Goal: Task Accomplishment & Management: Manage account settings

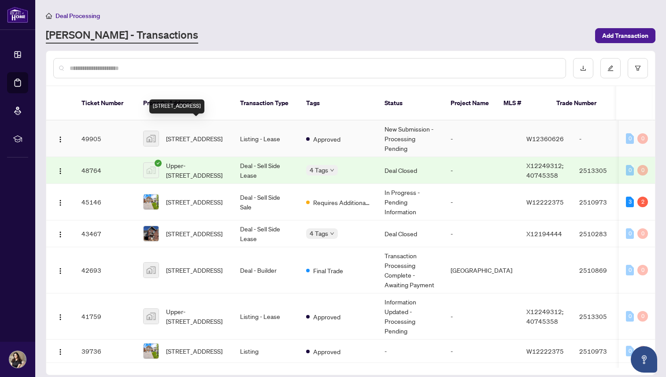
click at [171, 134] on span "[STREET_ADDRESS]" at bounding box center [194, 139] width 56 height 10
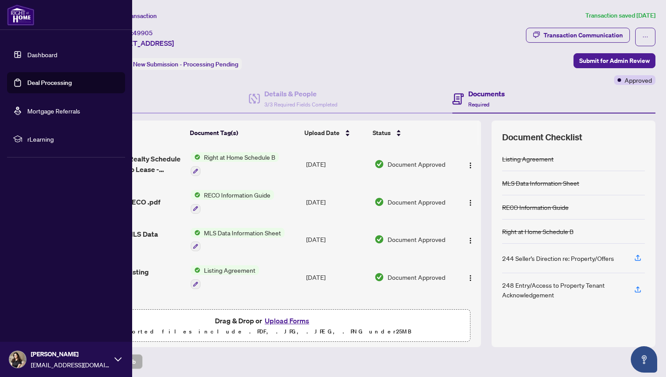
click at [27, 79] on link "Deal Processing" at bounding box center [49, 83] width 44 height 8
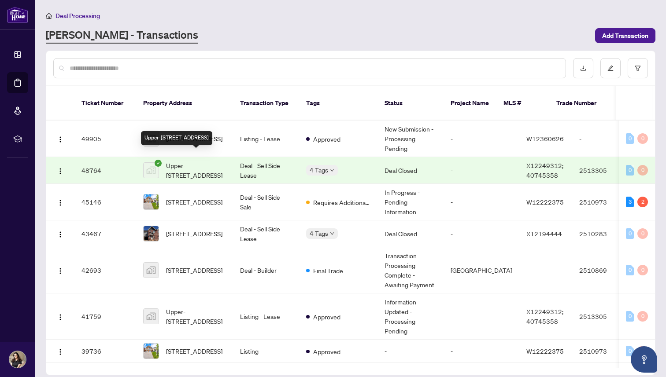
click at [177, 164] on span "Upper-[STREET_ADDRESS]" at bounding box center [196, 170] width 60 height 19
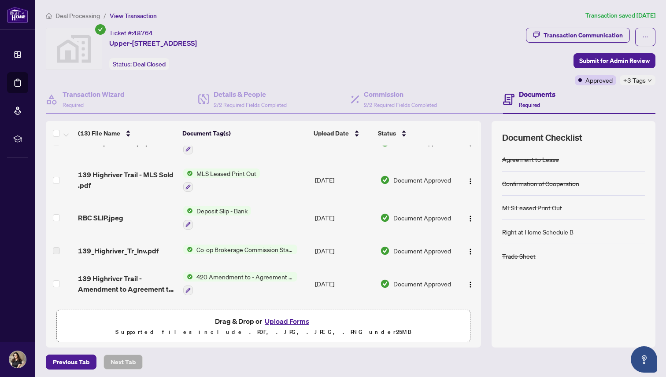
scroll to position [310, 0]
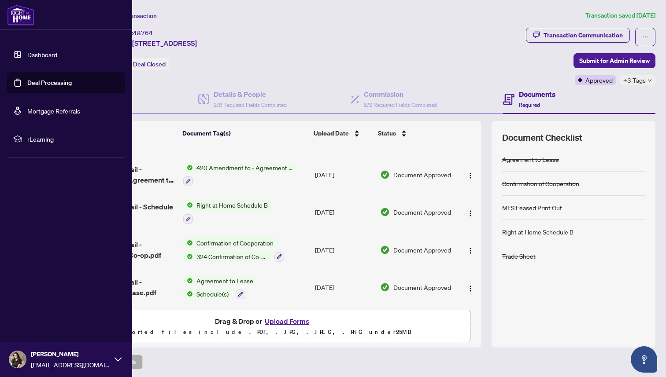
click at [33, 85] on link "Deal Processing" at bounding box center [49, 83] width 44 height 8
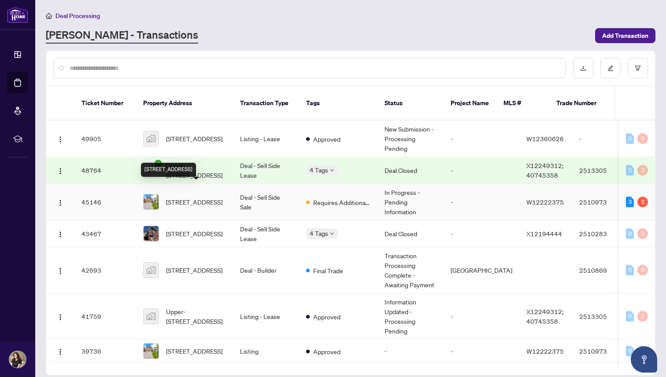
click at [184, 197] on span "[STREET_ADDRESS]" at bounding box center [194, 202] width 56 height 10
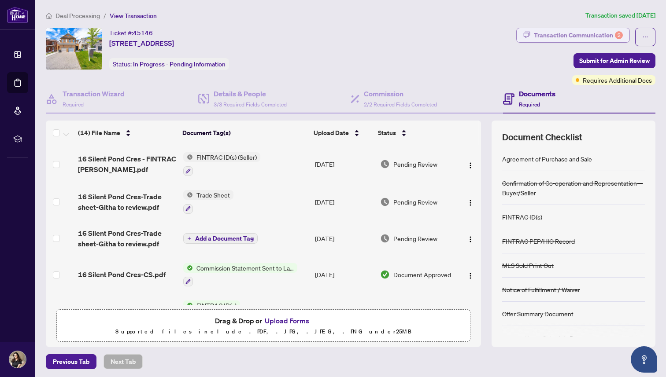
click at [574, 34] on div "Transaction Communication 2" at bounding box center [578, 35] width 89 height 14
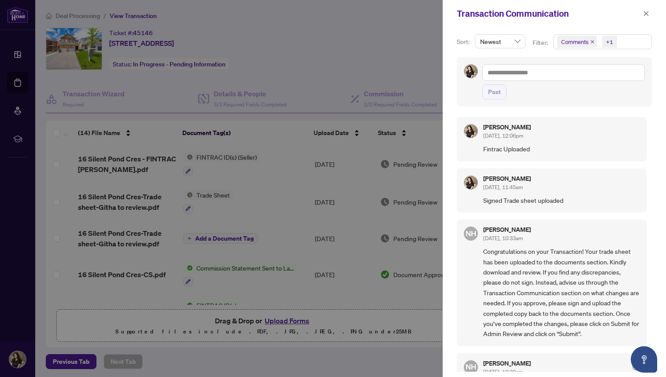
click at [20, 79] on div at bounding box center [333, 188] width 666 height 377
click at [650, 13] on button "button" at bounding box center [645, 13] width 11 height 11
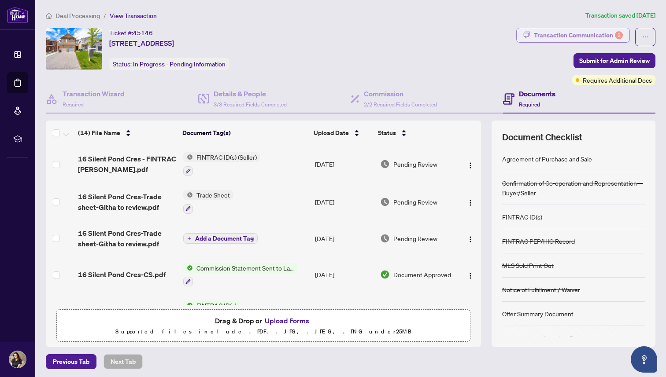
click at [579, 31] on div "Transaction Communication 2" at bounding box center [578, 35] width 89 height 14
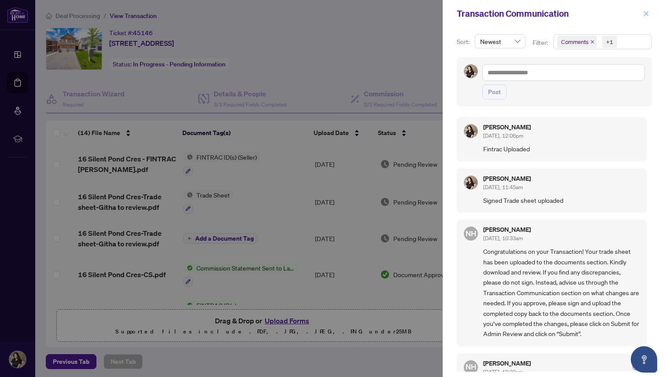
click at [649, 17] on button "button" at bounding box center [645, 13] width 11 height 11
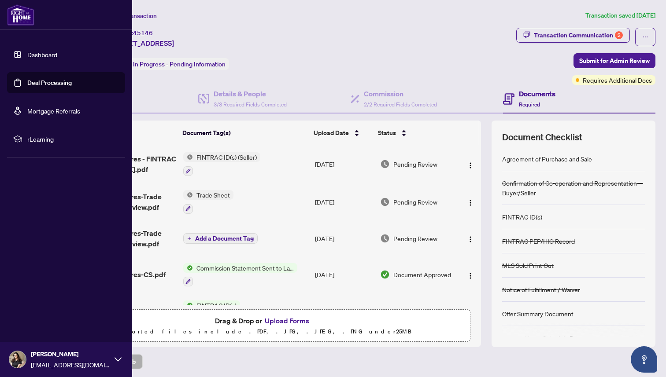
click at [35, 80] on link "Deal Processing" at bounding box center [49, 83] width 44 height 8
